Goal: Check status: Check status

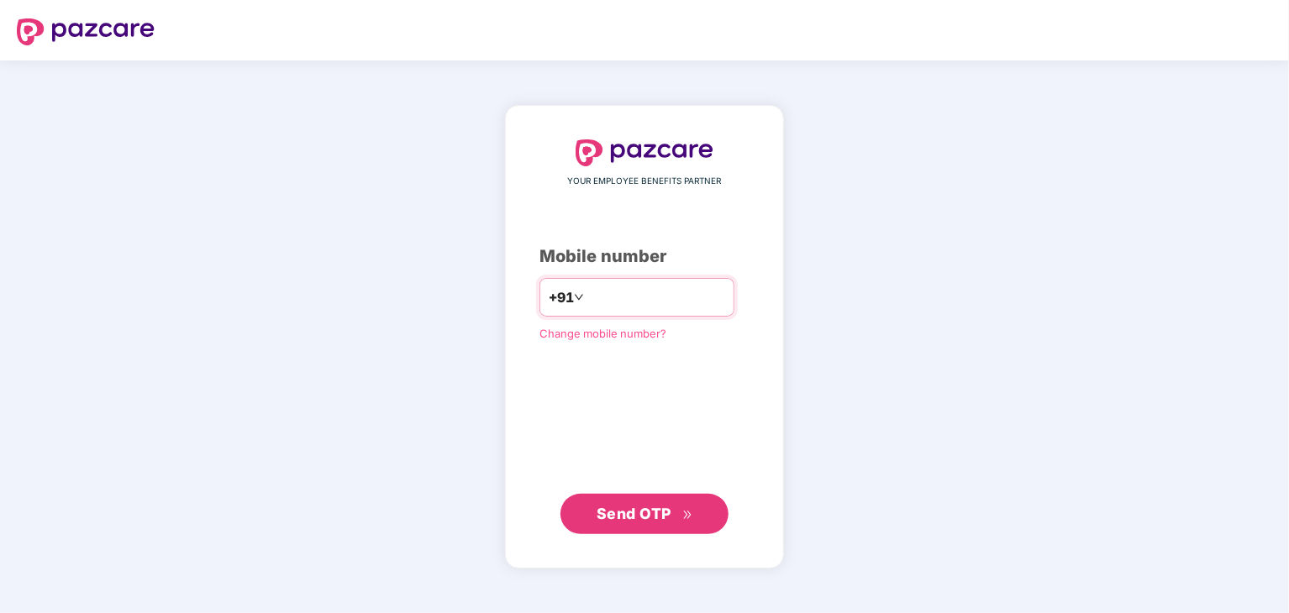
type input "**********"
click at [626, 523] on span "Send OTP" at bounding box center [645, 514] width 97 height 24
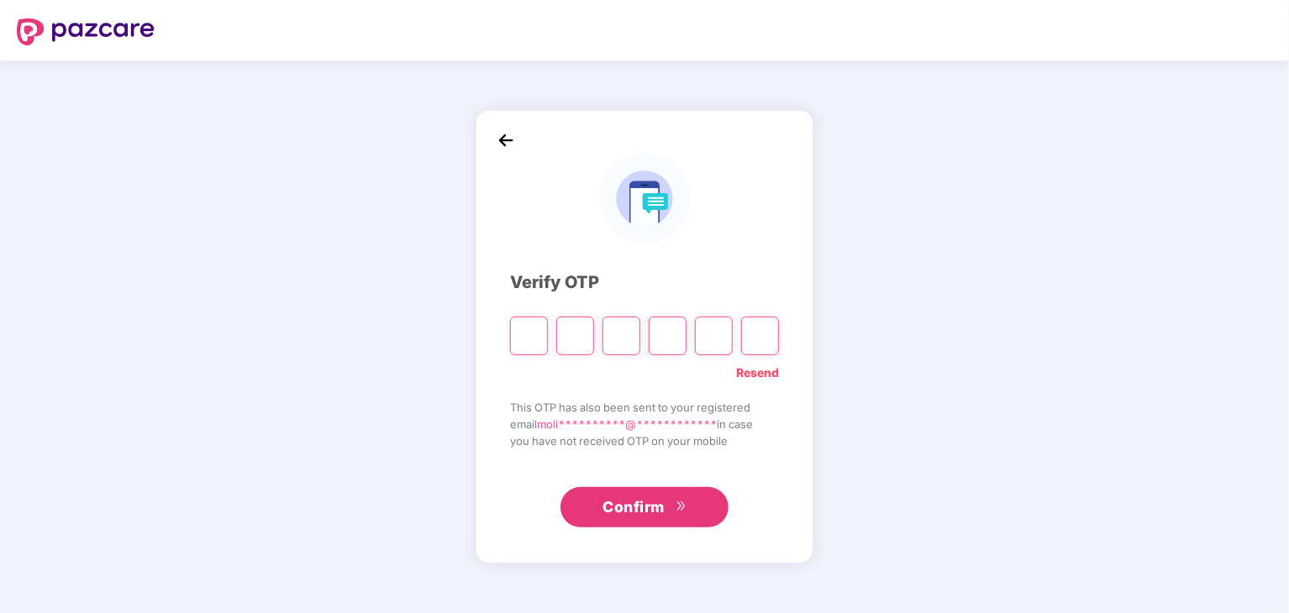
type input "*"
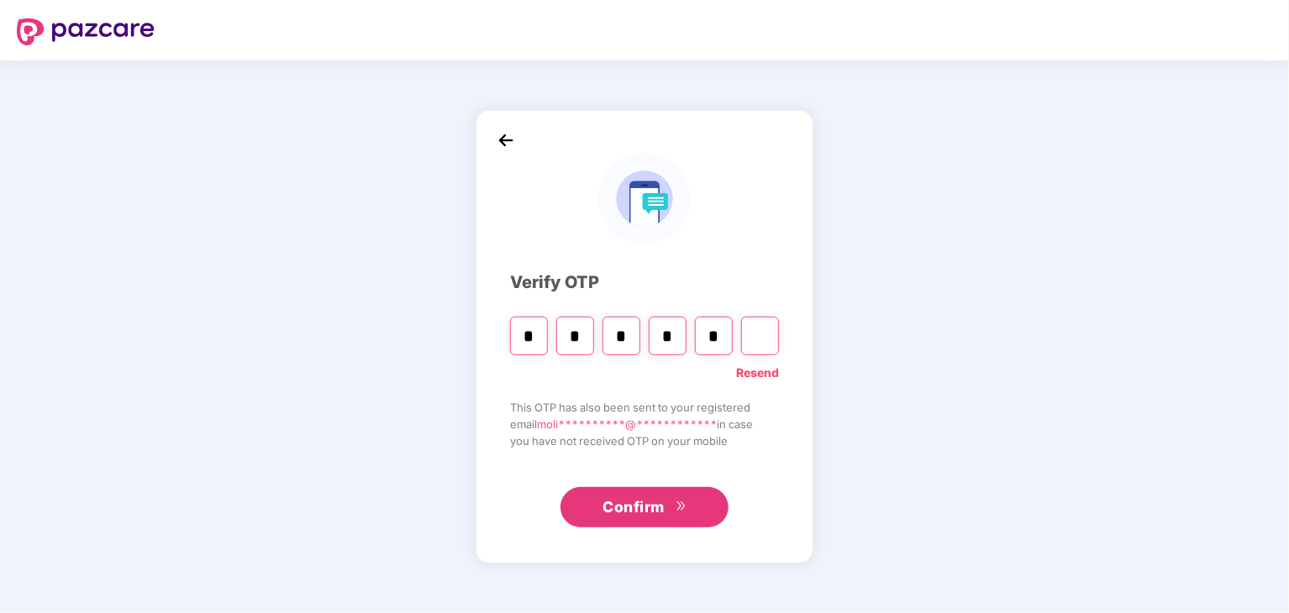
type input "*"
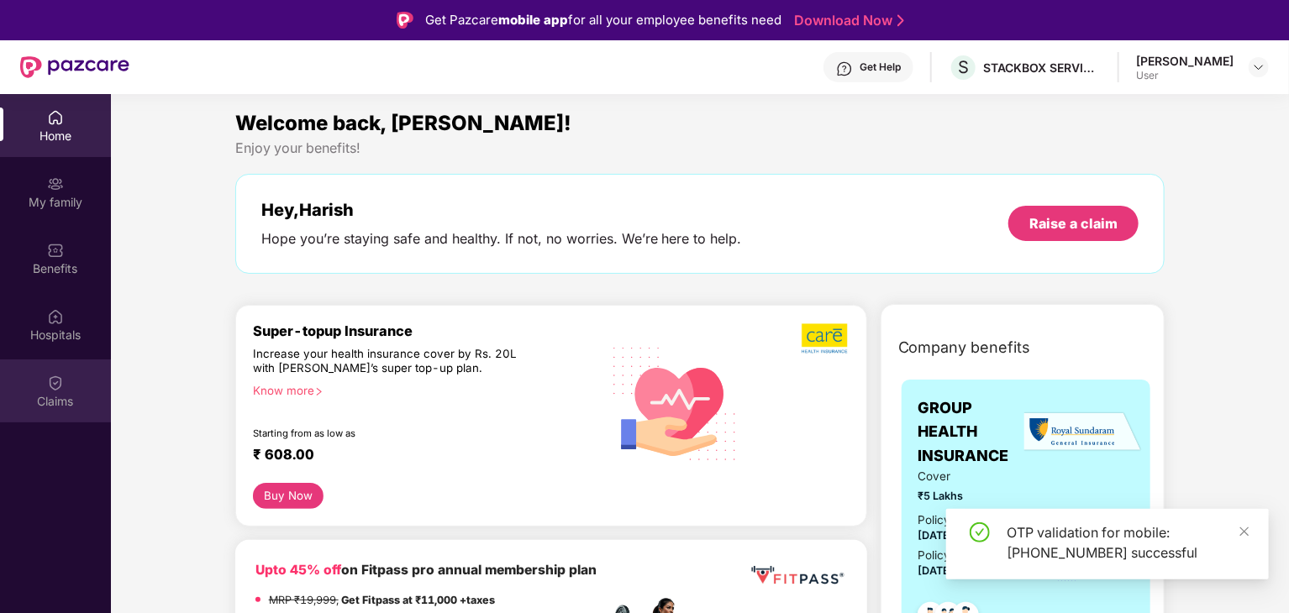
click at [64, 371] on div "Claims" at bounding box center [55, 391] width 111 height 63
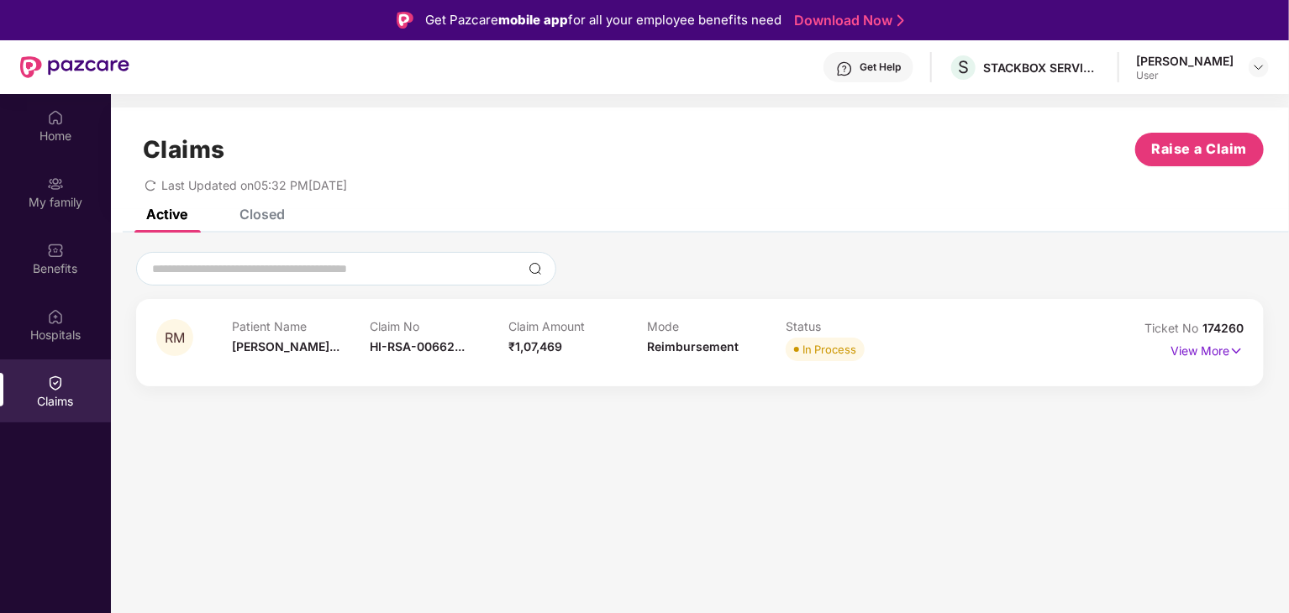
click at [899, 364] on div "Status In Process" at bounding box center [855, 342] width 139 height 46
click at [1233, 347] on img at bounding box center [1236, 351] width 14 height 18
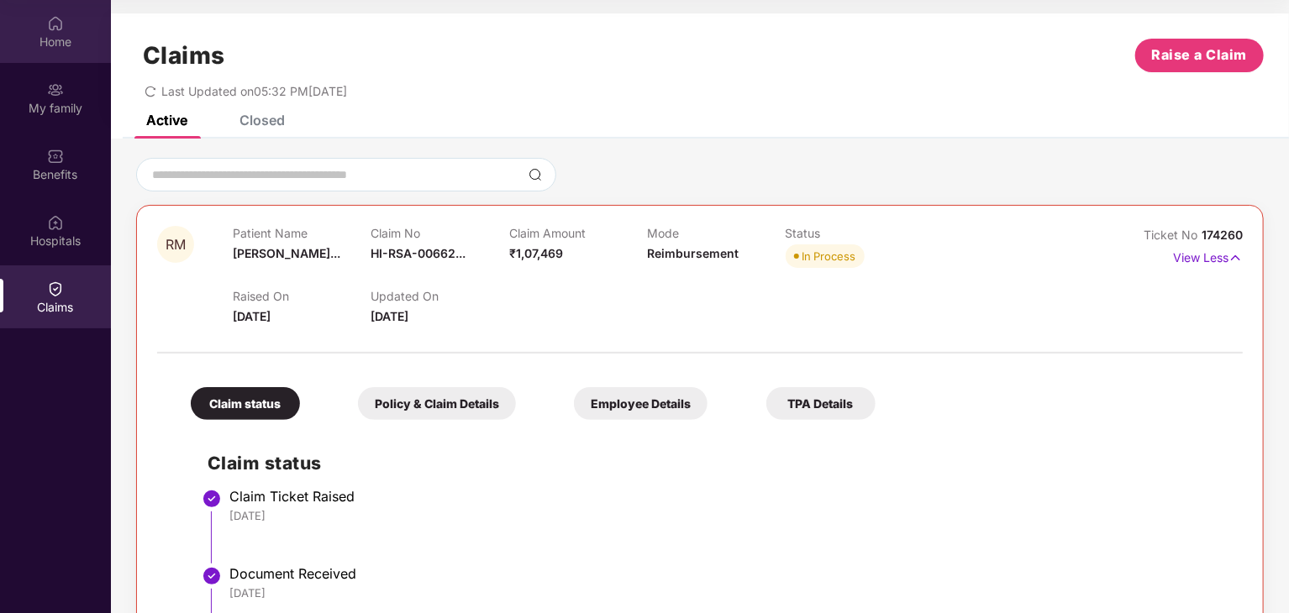
click at [81, 29] on div "Home" at bounding box center [55, 31] width 111 height 63
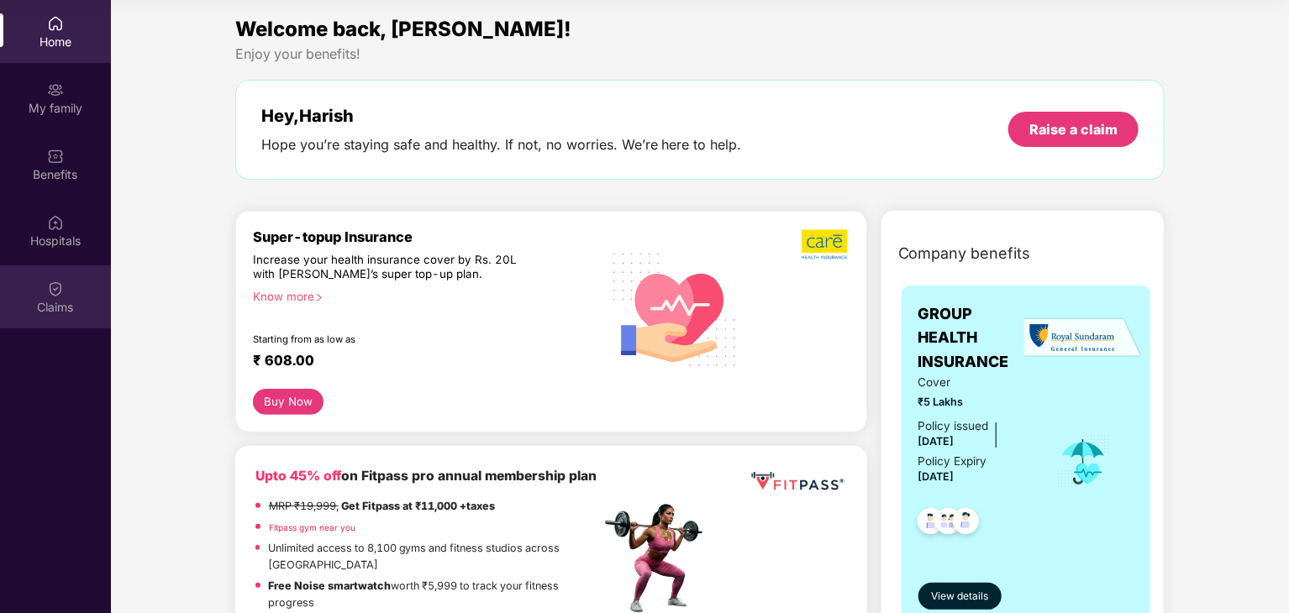
click at [77, 311] on div "Claims" at bounding box center [55, 307] width 111 height 17
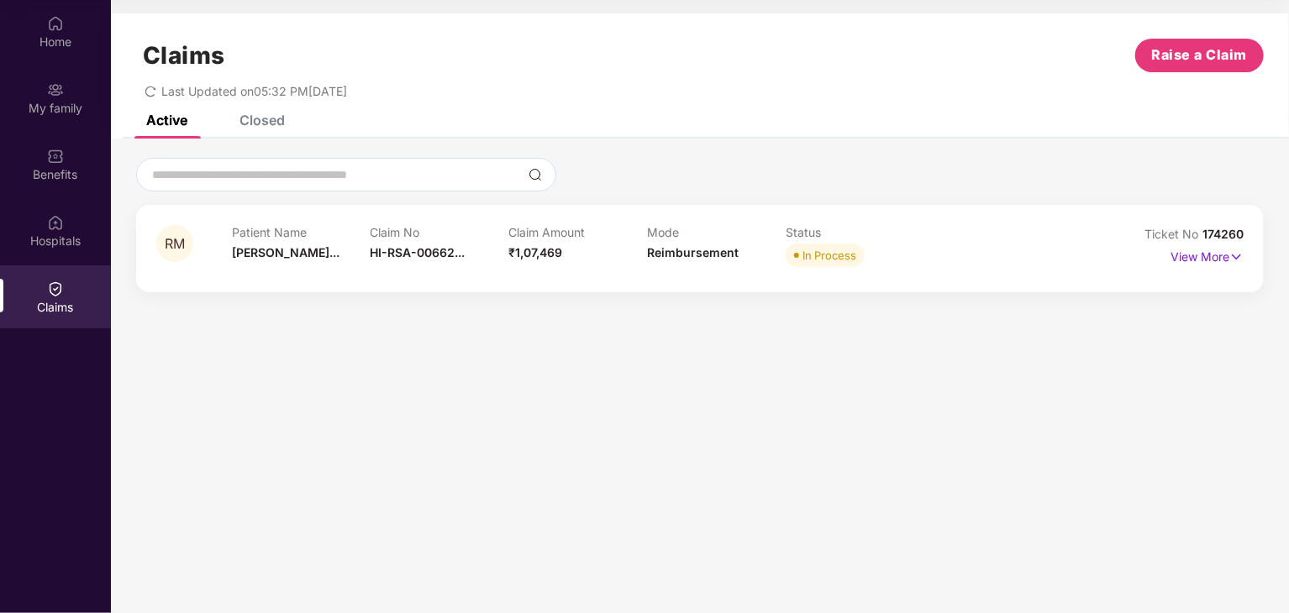
click at [886, 260] on div "In Process" at bounding box center [855, 256] width 139 height 24
click at [1228, 256] on p "View More" at bounding box center [1206, 255] width 73 height 23
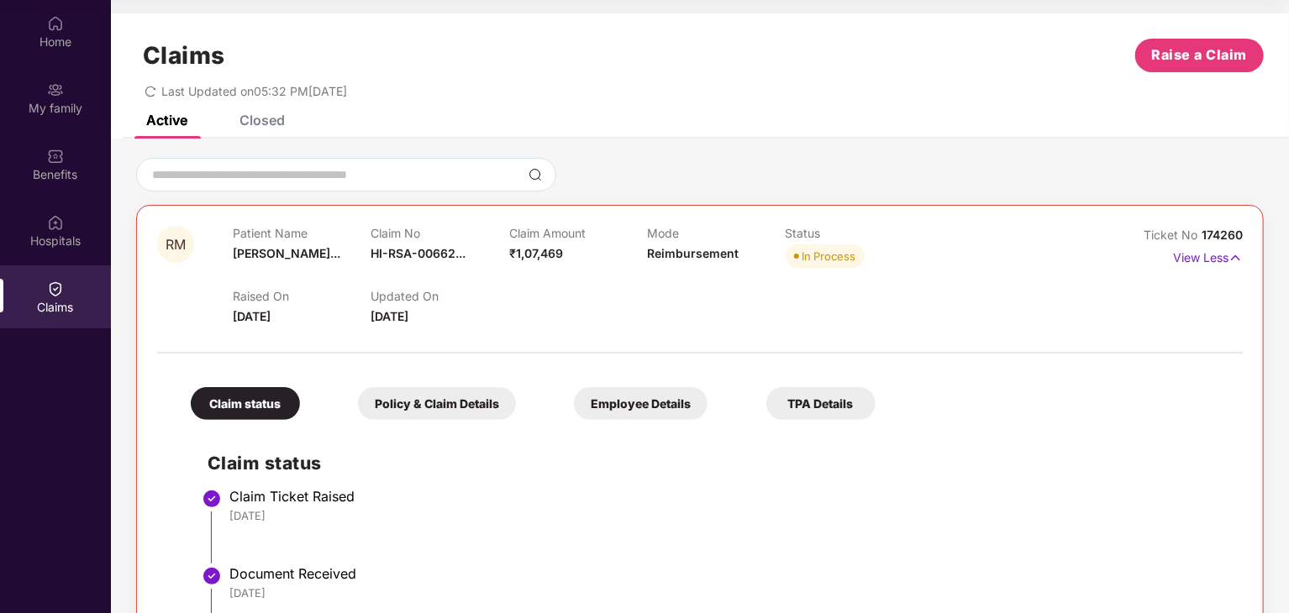
click at [692, 356] on div at bounding box center [700, 344] width 1086 height 35
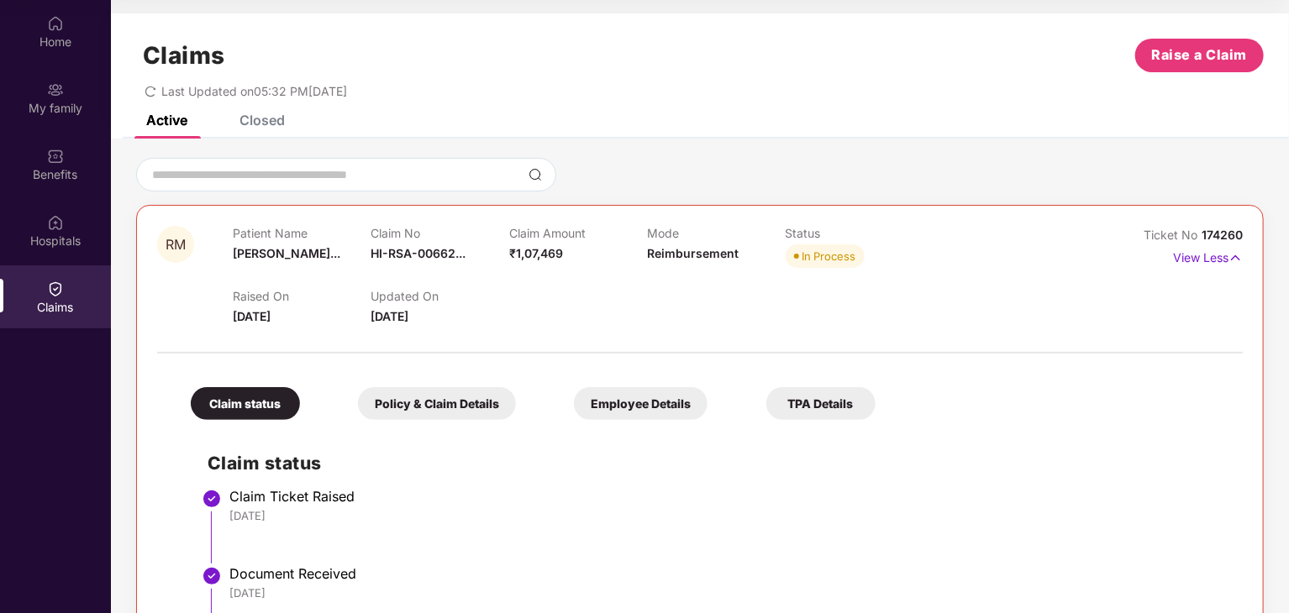
click at [153, 92] on icon "redo" at bounding box center [151, 92] width 12 height 12
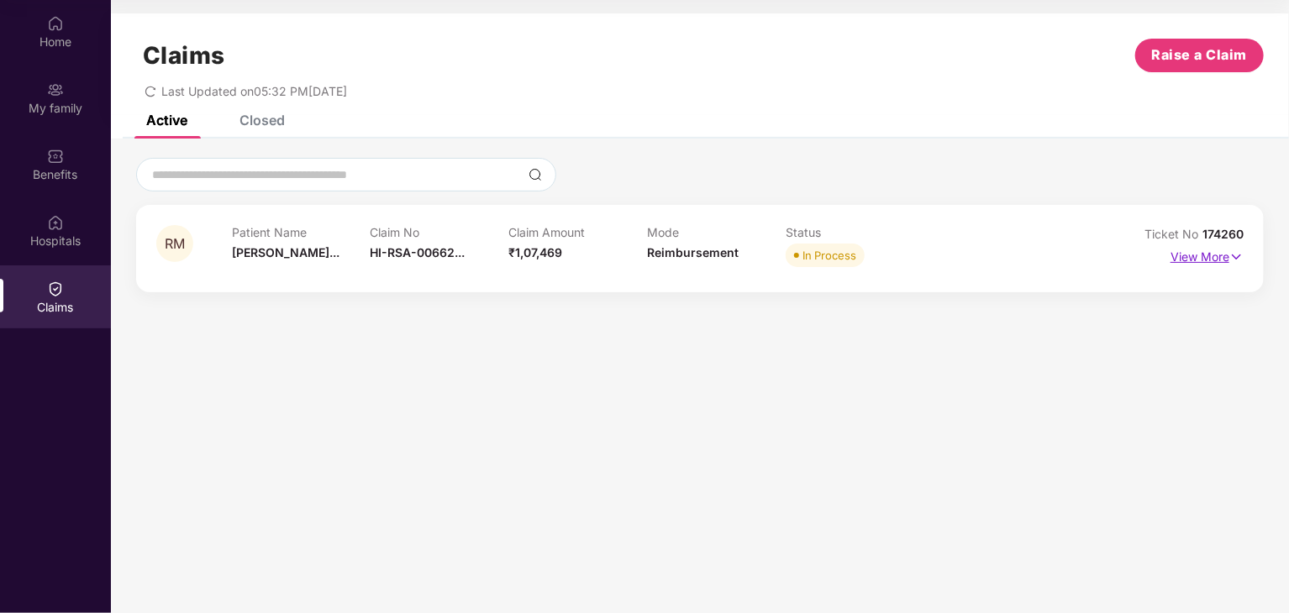
click at [1234, 255] on img at bounding box center [1236, 257] width 14 height 18
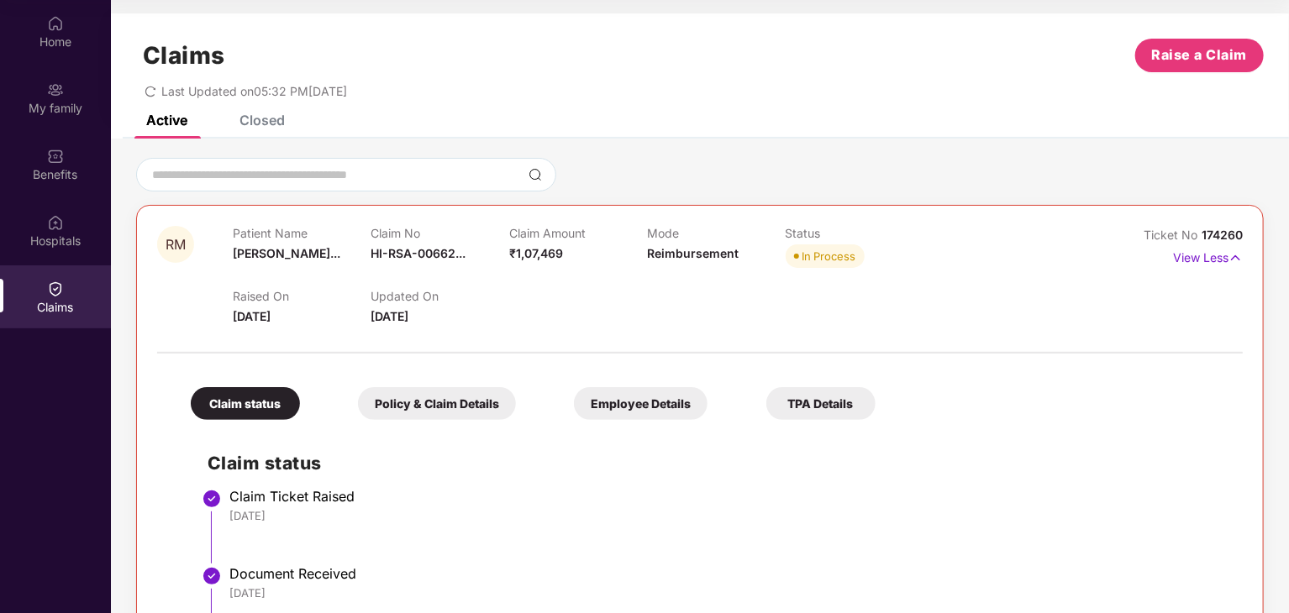
click at [258, 118] on div "Closed" at bounding box center [261, 120] width 45 height 17
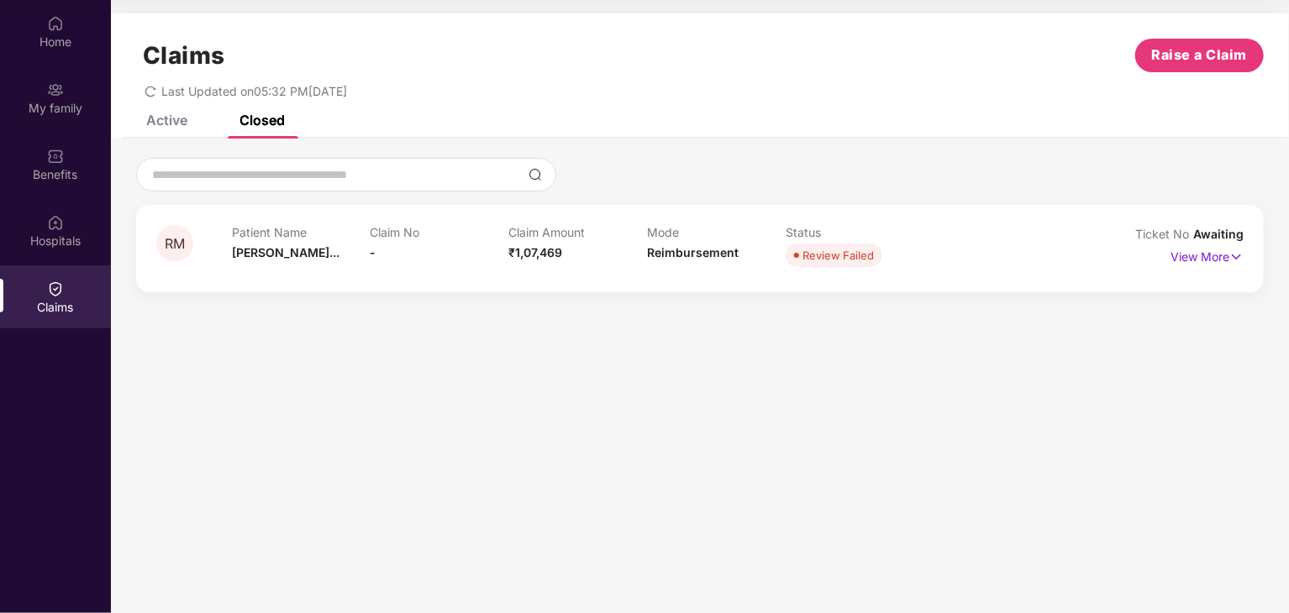
click at [182, 125] on div "Active" at bounding box center [166, 120] width 41 height 17
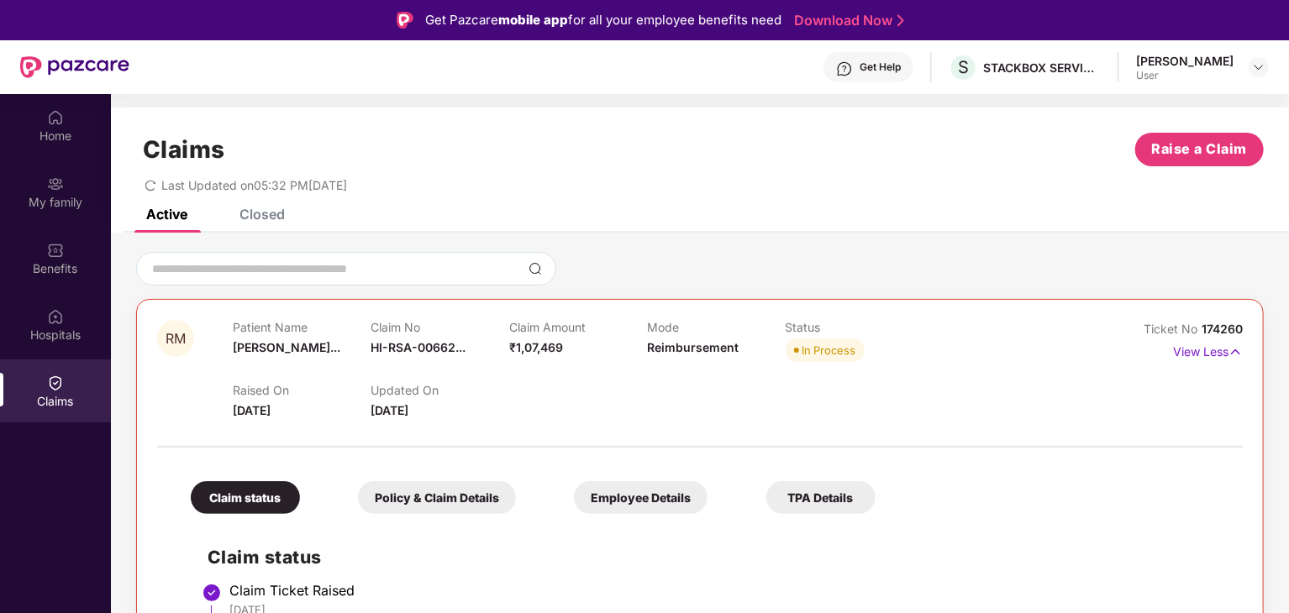
click at [155, 187] on icon "redo" at bounding box center [151, 186] width 12 height 12
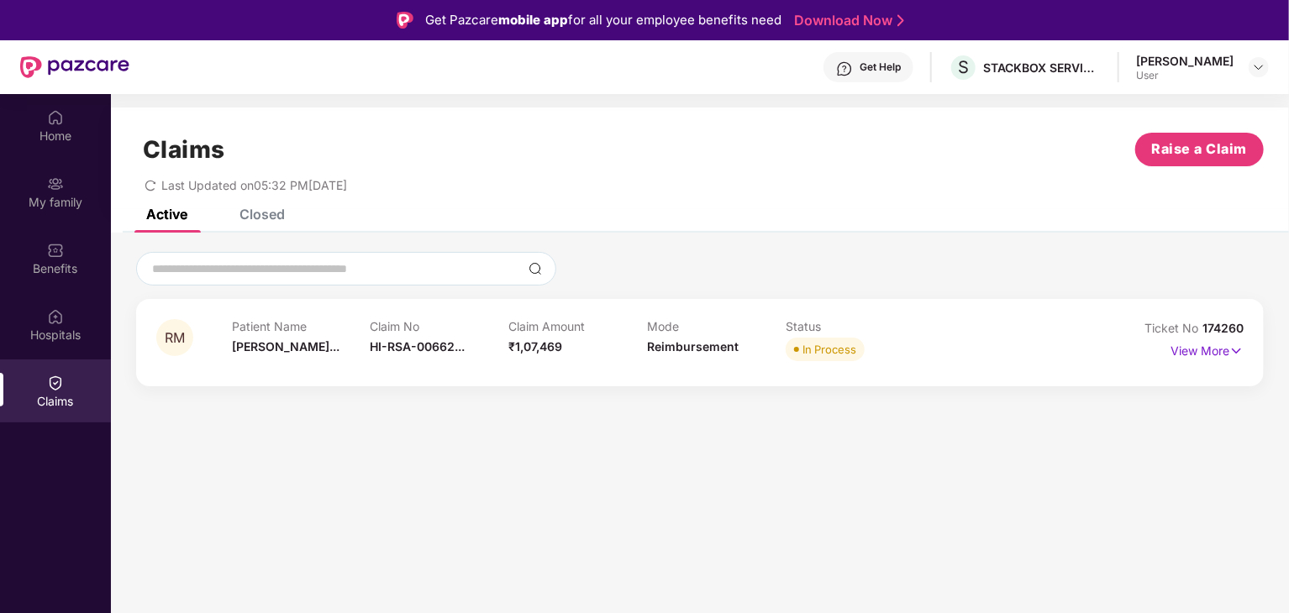
click at [907, 58] on div "Get Help" at bounding box center [868, 67] width 90 height 30
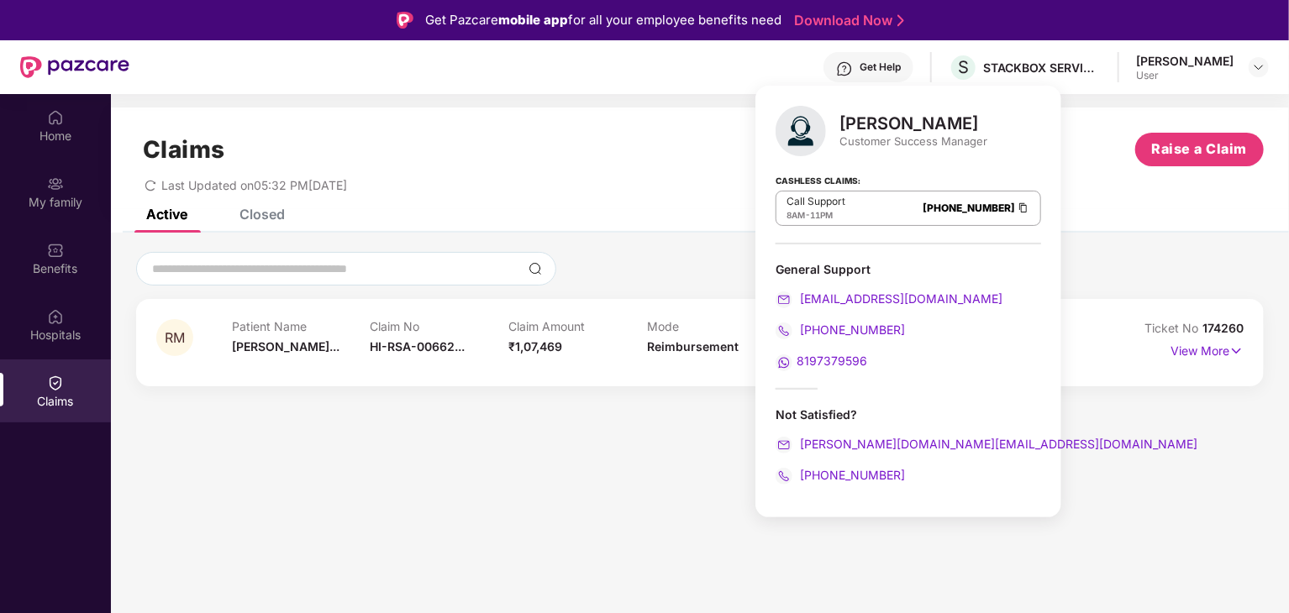
scroll to position [94, 0]
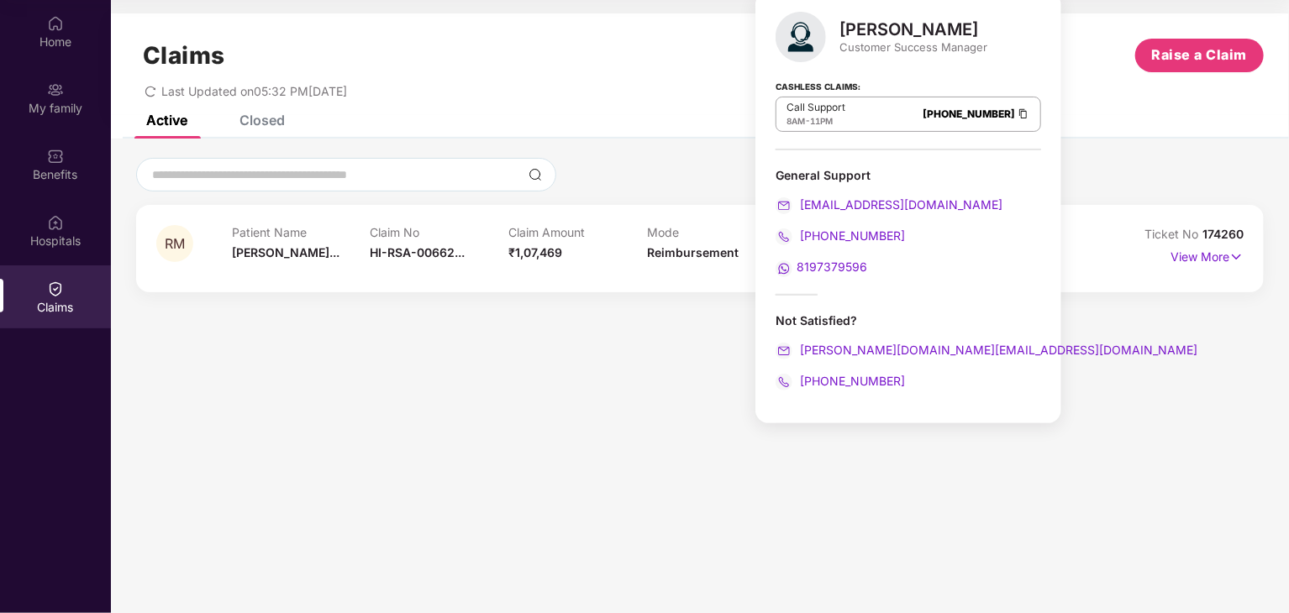
drag, startPoint x: 522, startPoint y: 242, endPoint x: 481, endPoint y: -66, distance: 311.0
click at [481, 0] on html "Get Pazcare mobile app for all your employee benefits need Download Now Get Hel…" at bounding box center [644, 212] width 1289 height 613
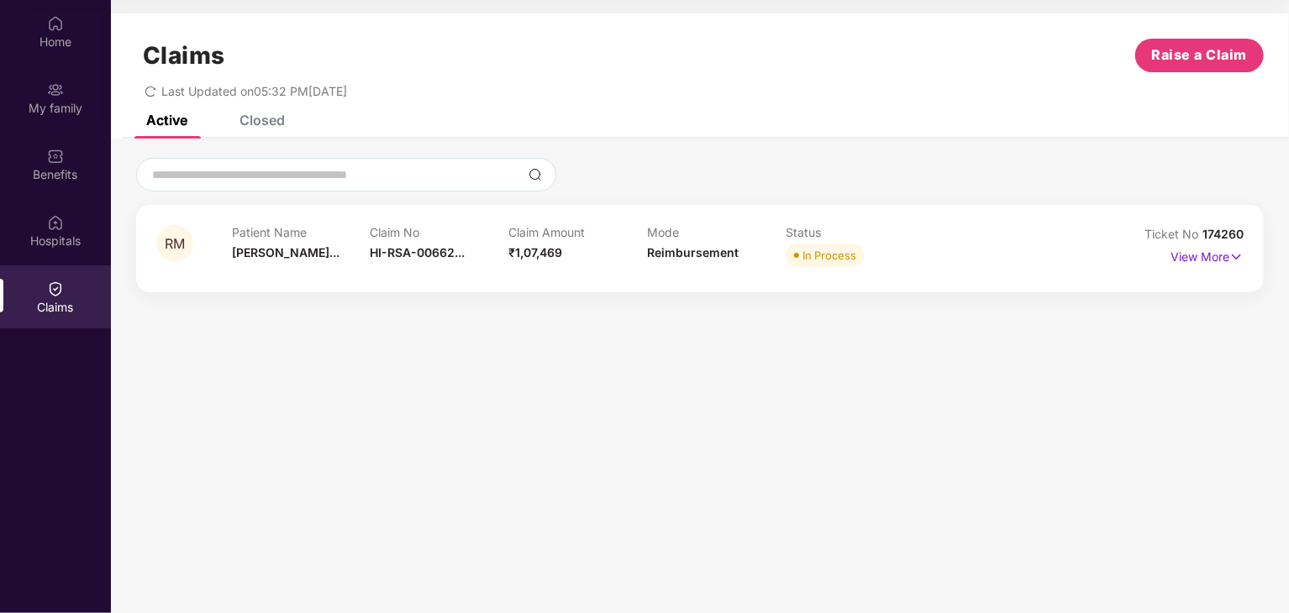
click at [628, 419] on section "Claims Raise a Claim Last Updated on 05:32 PM, 18 Sep 2025 Active Closed RM Pat…" at bounding box center [700, 306] width 1178 height 613
click at [1239, 260] on img at bounding box center [1236, 257] width 14 height 18
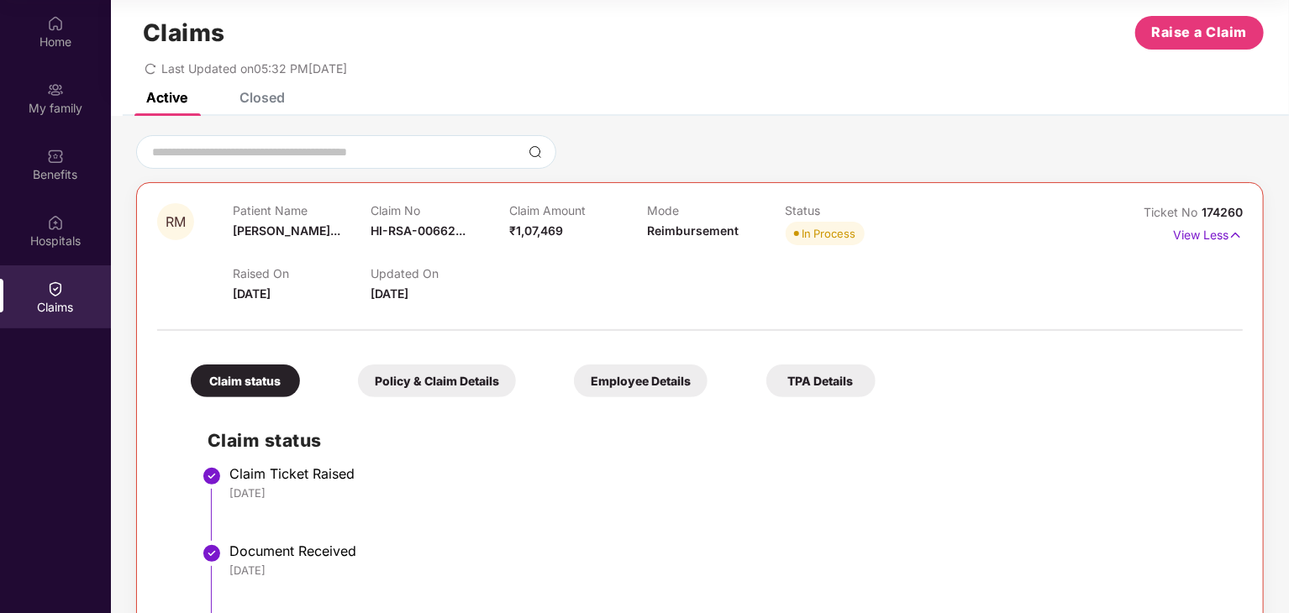
scroll to position [17, 0]
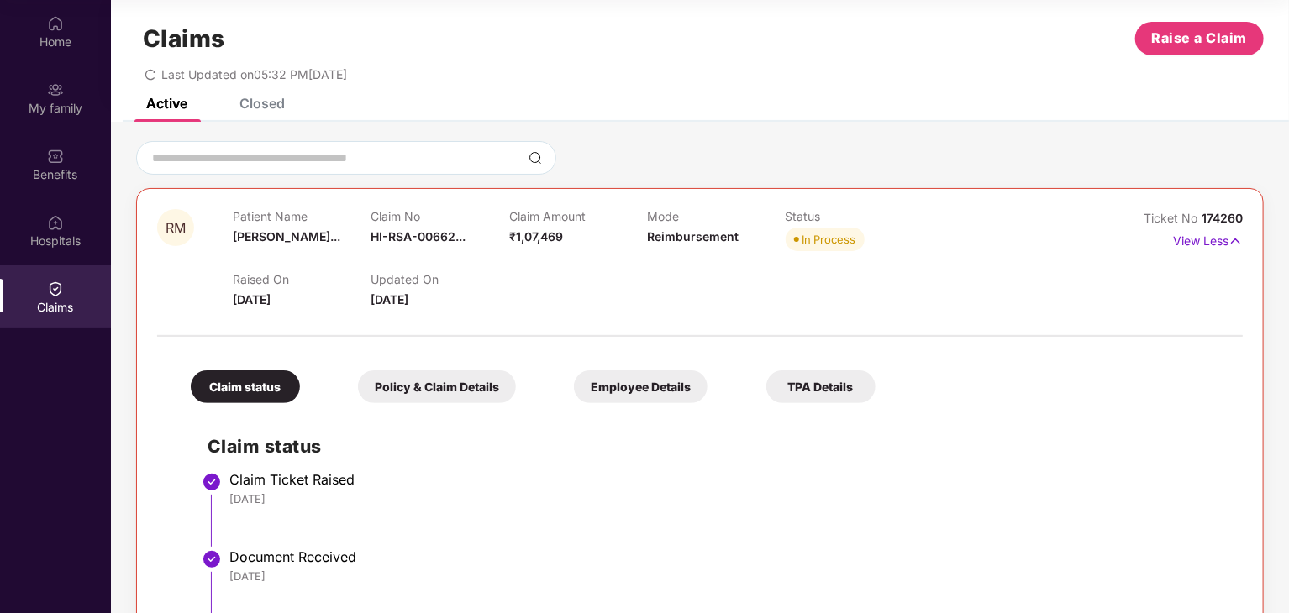
click at [800, 237] on span "In Process" at bounding box center [825, 240] width 79 height 24
drag, startPoint x: 803, startPoint y: 239, endPoint x: 855, endPoint y: 235, distance: 52.2
click at [855, 235] on span "In Process" at bounding box center [825, 240] width 79 height 24
click at [843, 273] on div "Raised On 15 Sept 2025 Updated On 18 Sept 2025" at bounding box center [647, 282] width 829 height 54
drag, startPoint x: 802, startPoint y: 239, endPoint x: 857, endPoint y: 242, distance: 54.7
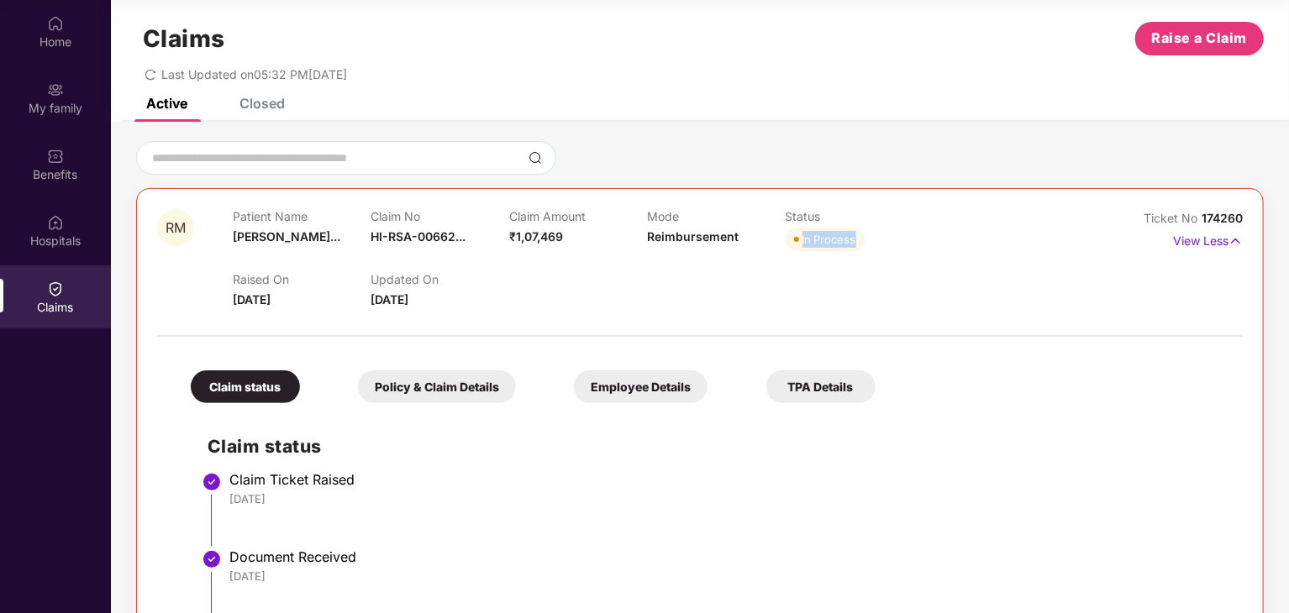
click at [857, 242] on span "In Process" at bounding box center [825, 240] width 79 height 24
click at [1232, 238] on img at bounding box center [1235, 241] width 14 height 18
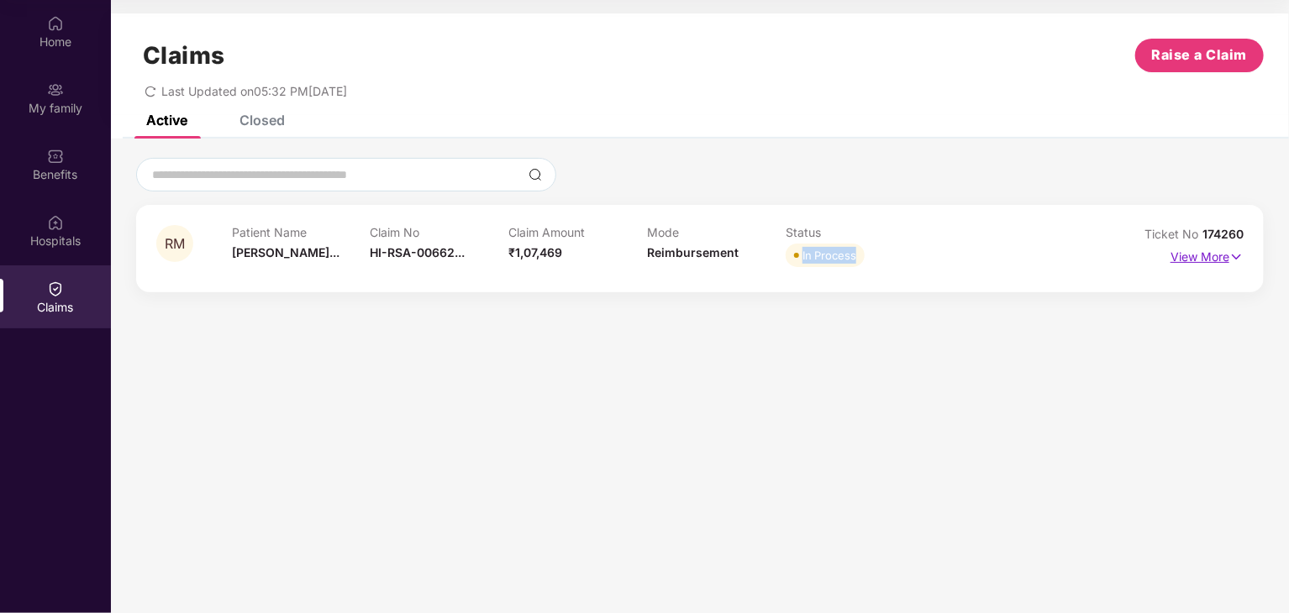
click at [1233, 253] on img at bounding box center [1236, 257] width 14 height 18
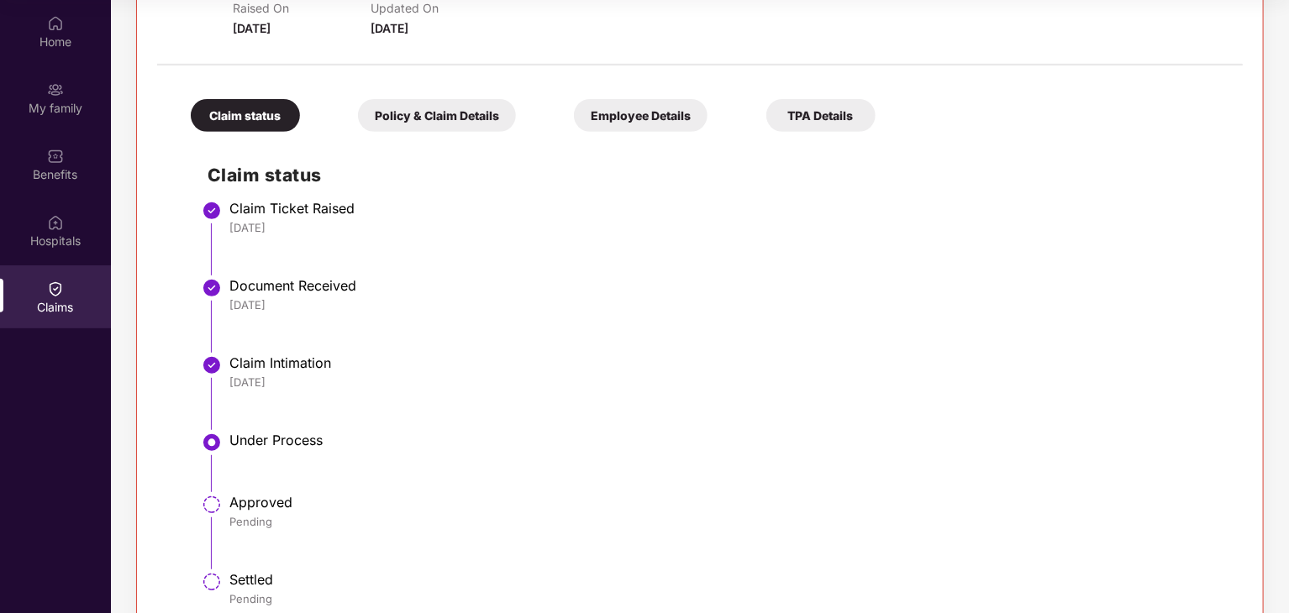
scroll to position [329, 0]
